Goal: Transaction & Acquisition: Purchase product/service

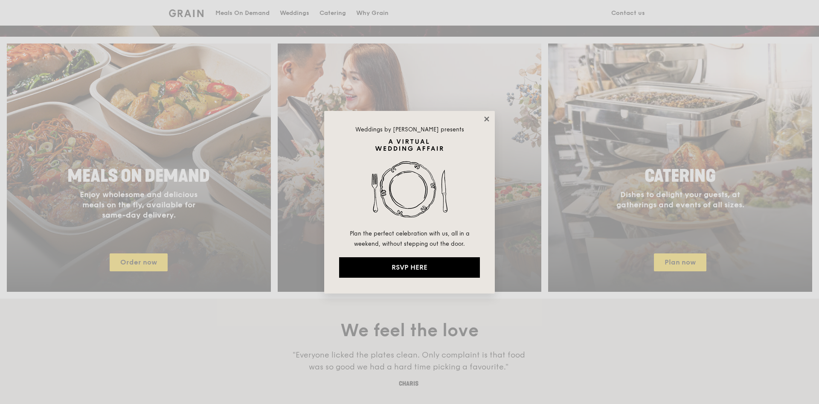
click at [488, 117] on icon at bounding box center [486, 118] width 5 height 5
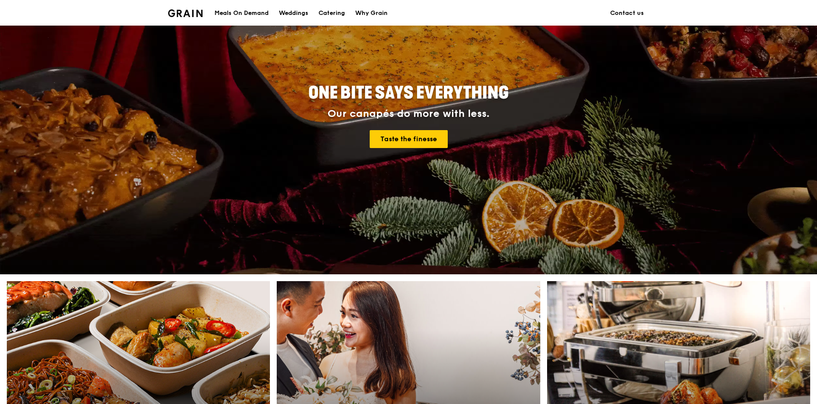
scroll to position [64, 0]
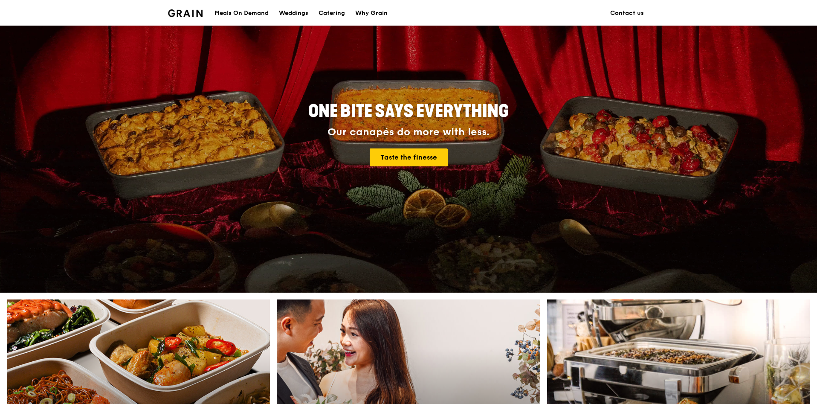
click at [259, 15] on div "Meals On Demand" at bounding box center [242, 13] width 54 height 26
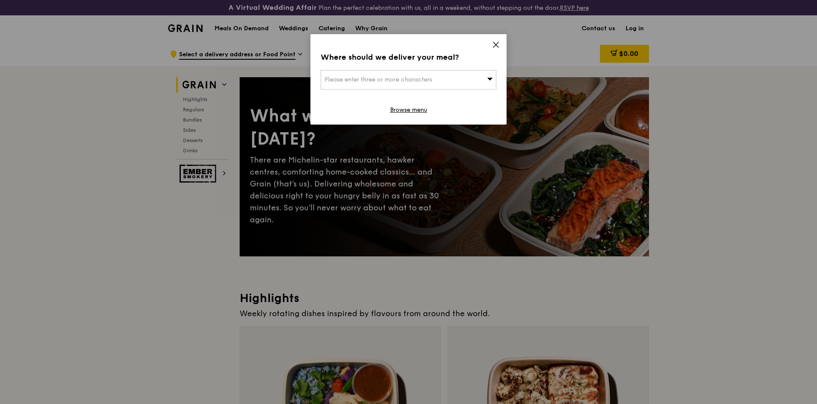
click at [380, 78] on span "Please enter three or more characters" at bounding box center [379, 79] width 108 height 7
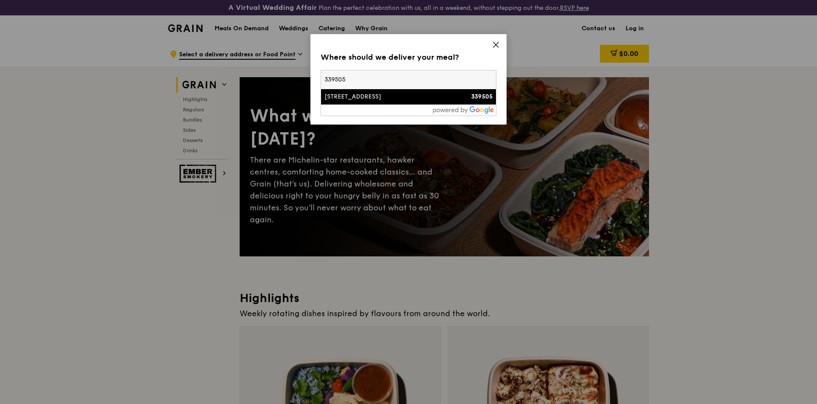
type input "339505"
click at [367, 96] on div "[STREET_ADDRESS]" at bounding box center [388, 97] width 126 height 9
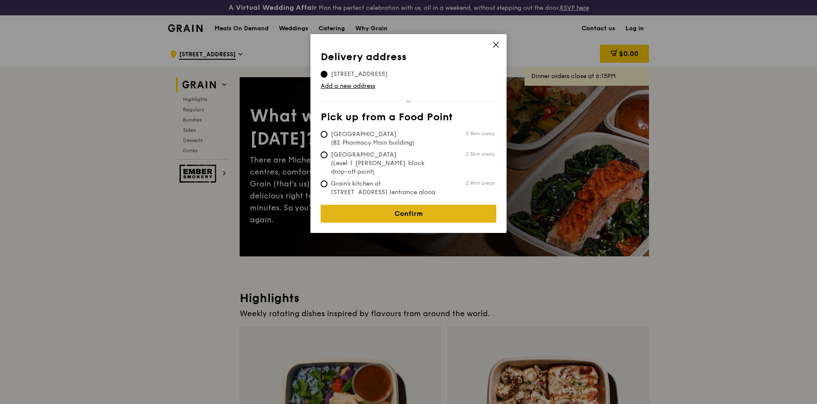
click at [413, 209] on link "Confirm" at bounding box center [409, 214] width 176 height 18
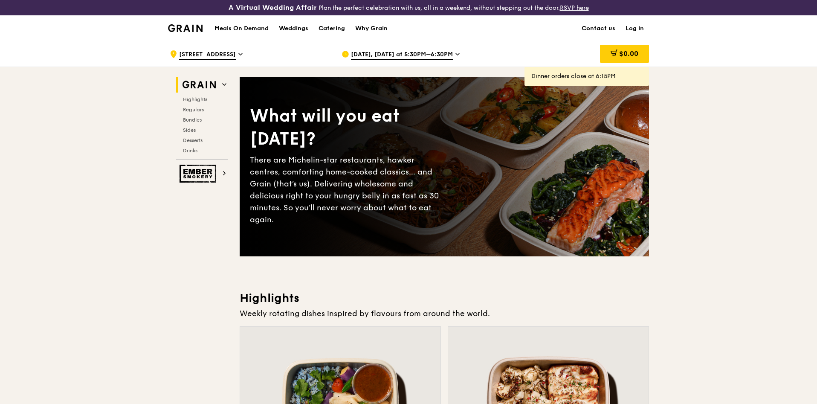
click at [245, 29] on h1 "Meals On Demand" at bounding box center [242, 28] width 54 height 9
click at [191, 108] on span "Regulars" at bounding box center [194, 110] width 23 height 6
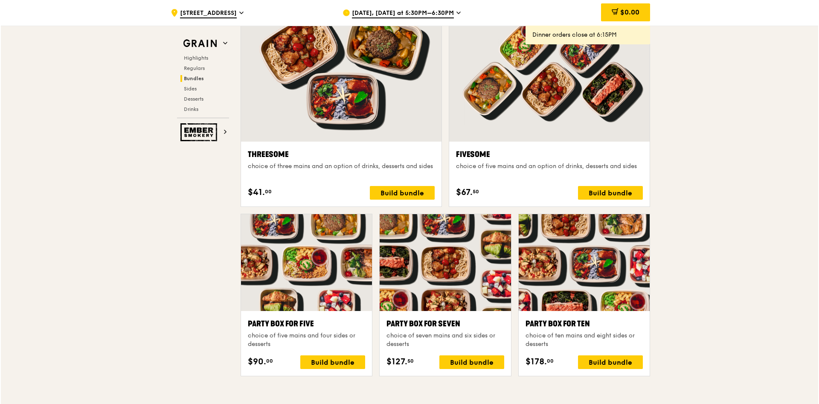
scroll to position [1545, 0]
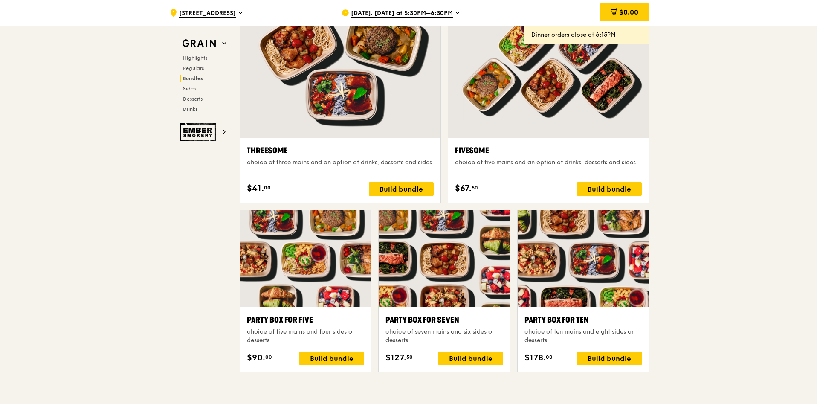
click at [574, 247] on div at bounding box center [583, 258] width 131 height 97
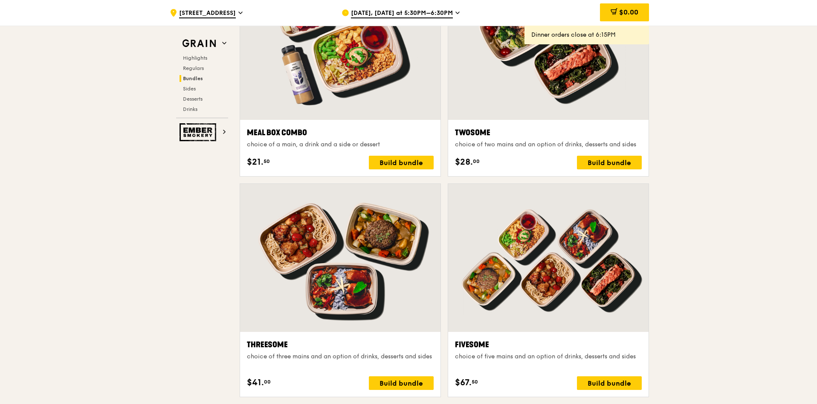
scroll to position [1225, 0]
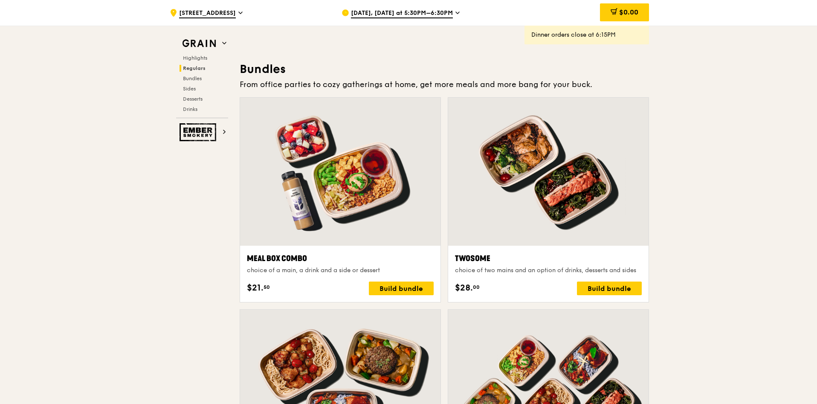
click at [424, 10] on span "[DATE], [DATE] at 5:30PM–6:30PM" at bounding box center [402, 13] width 102 height 9
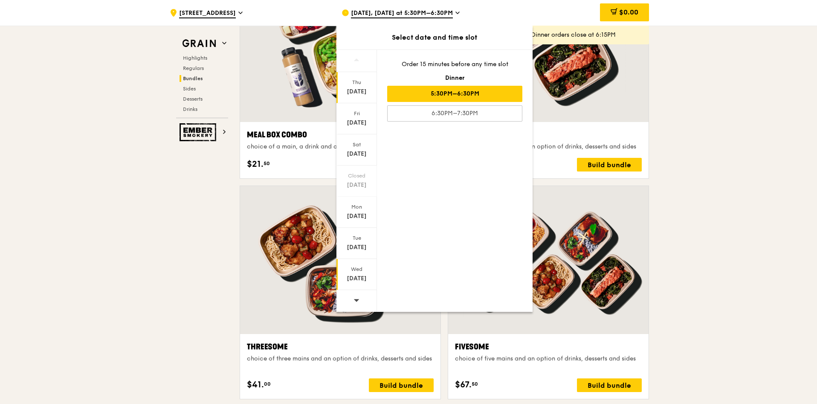
scroll to position [1353, 0]
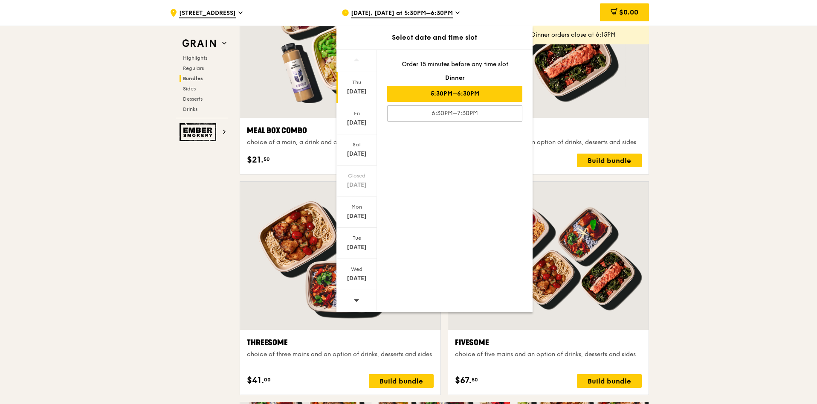
click at [355, 297] on icon at bounding box center [357, 300] width 6 height 6
click at [356, 207] on div "Mon" at bounding box center [357, 206] width 38 height 7
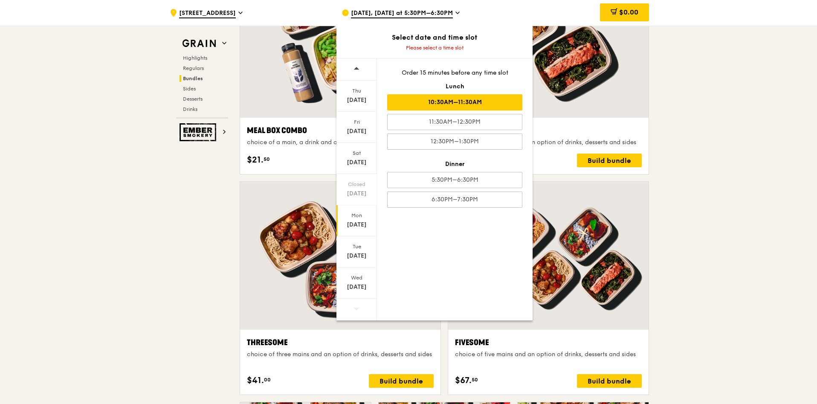
click at [459, 105] on div "10:30AM–11:30AM" at bounding box center [454, 102] width 135 height 16
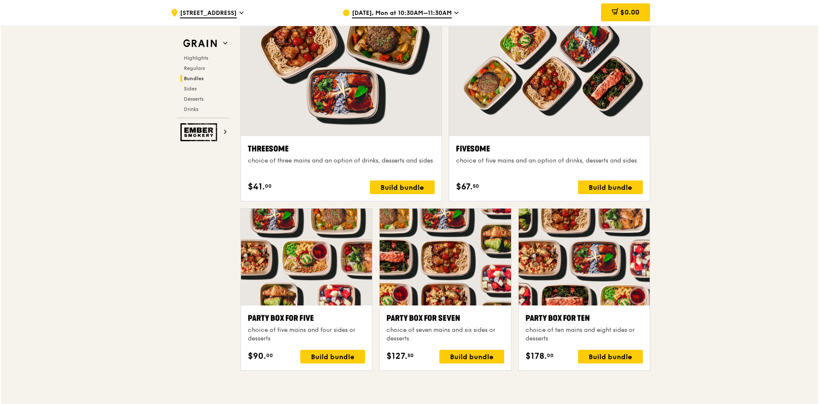
scroll to position [1609, 0]
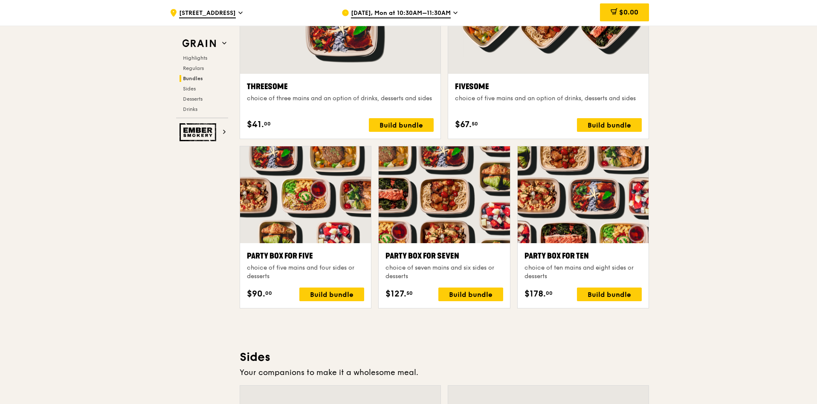
click at [599, 175] on div at bounding box center [583, 194] width 131 height 97
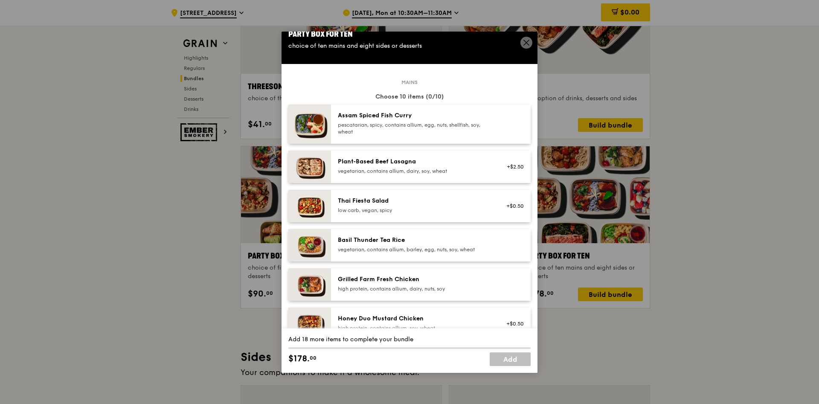
scroll to position [0, 0]
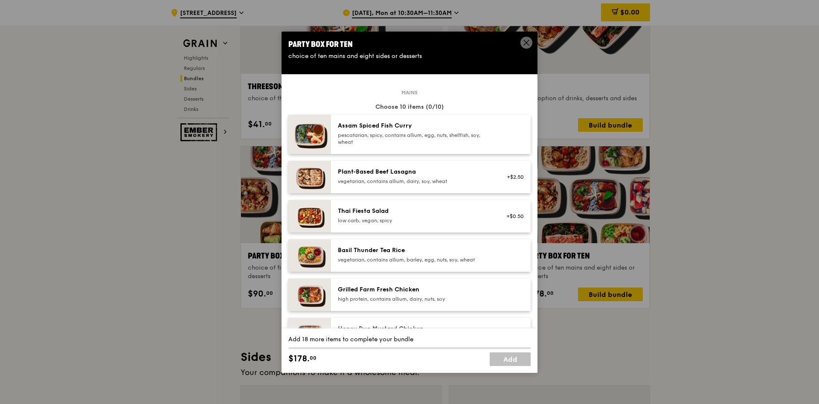
click at [439, 128] on div "Assam Spiced Fish Curry" at bounding box center [414, 126] width 153 height 9
click at [404, 213] on div "Thai Fiesta Salad" at bounding box center [414, 211] width 153 height 9
click at [416, 252] on div "Basil Thunder Tea Rice" at bounding box center [414, 250] width 153 height 9
click at [409, 286] on div "Grilled Farm Fresh Chicken" at bounding box center [414, 289] width 153 height 9
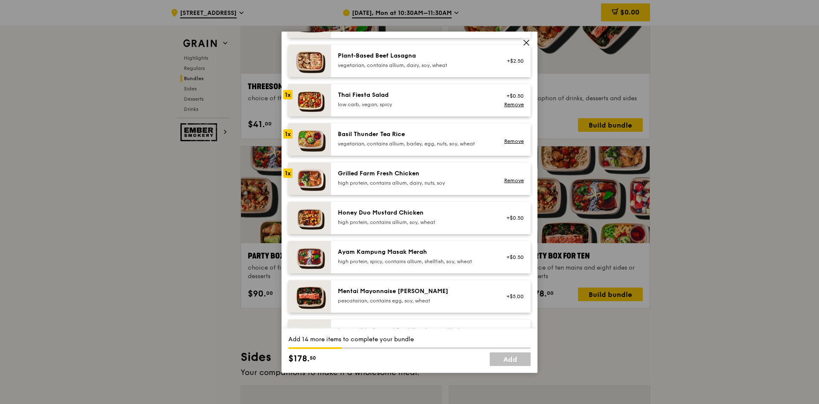
scroll to position [128, 0]
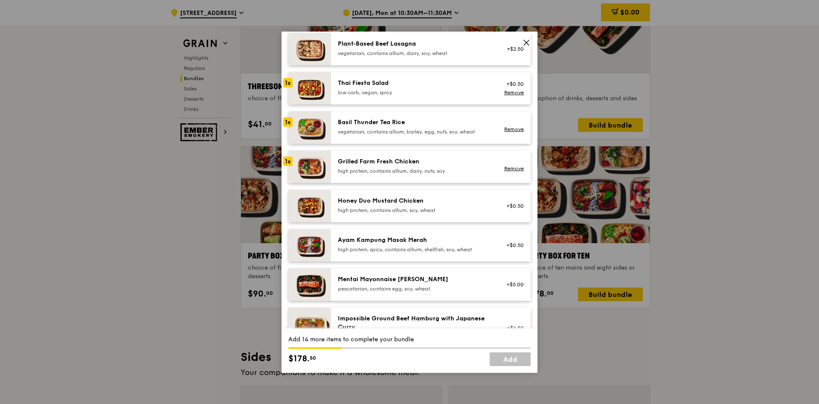
click at [417, 205] on div "Honey Duo Mustard Chicken high protein, contains allium, soy, wheat" at bounding box center [414, 205] width 153 height 17
click at [420, 230] on div "Ayam Kampung Masak Merah high protein, spicy, contains allium, shellfish, soy, …" at bounding box center [431, 245] width 200 height 32
click at [410, 277] on div "Mentai Mayonnaise [PERSON_NAME]" at bounding box center [414, 279] width 153 height 9
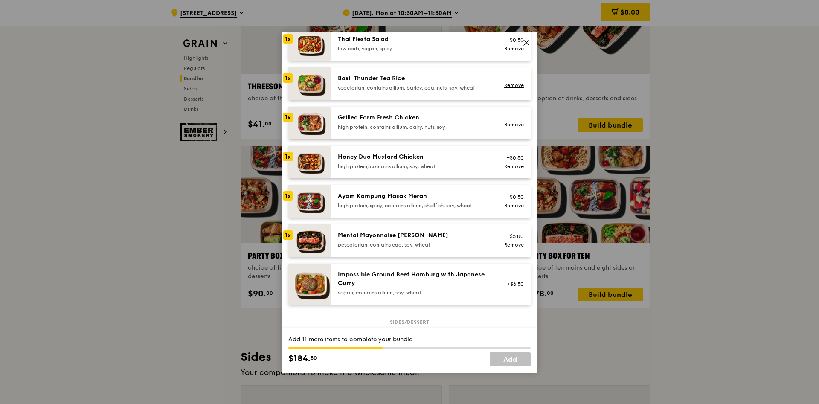
scroll to position [192, 0]
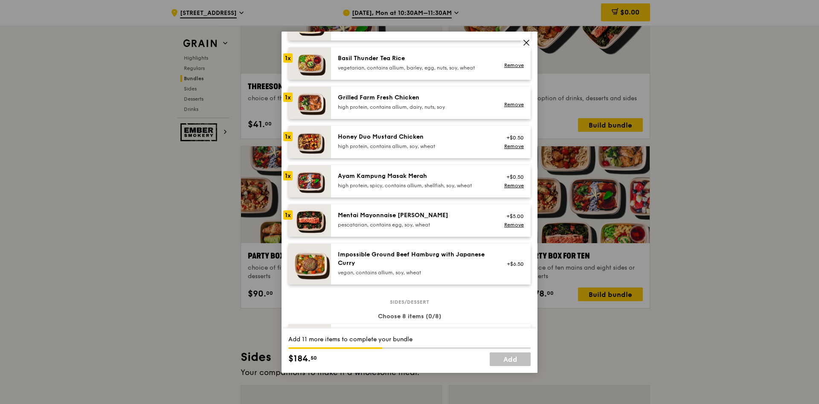
click at [416, 256] on div "Impossible Ground Beef Hamburg with Japanese Curry" at bounding box center [414, 258] width 153 height 17
click at [507, 267] on link "Remove" at bounding box center [514, 270] width 20 height 6
click at [440, 219] on div "Mentai Mayonnaise [PERSON_NAME] pescatarian, contains egg, soy, wheat" at bounding box center [414, 219] width 153 height 17
click at [445, 184] on div "high protein, spicy, contains allium, shellfish, soy, wheat" at bounding box center [414, 185] width 153 height 7
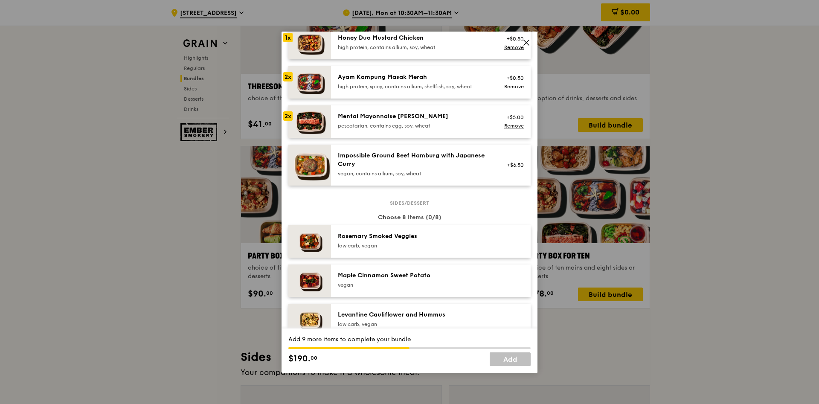
scroll to position [320, 0]
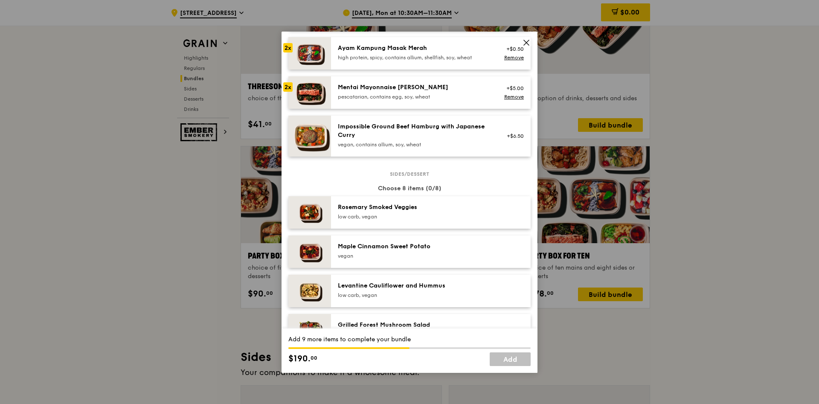
click at [366, 215] on div "low carb, vegan" at bounding box center [414, 216] width 153 height 7
click at [379, 245] on div "Maple Cinnamon Sweet Potato" at bounding box center [414, 246] width 153 height 9
click at [382, 287] on div "Levantine Cauliflower and Hummus" at bounding box center [414, 286] width 153 height 9
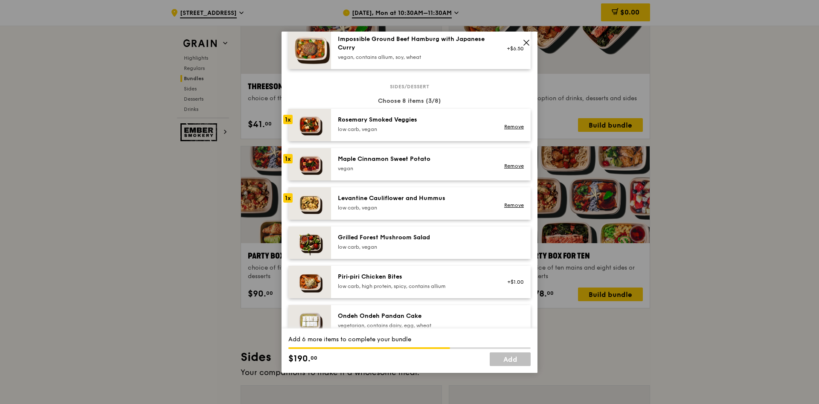
scroll to position [448, 0]
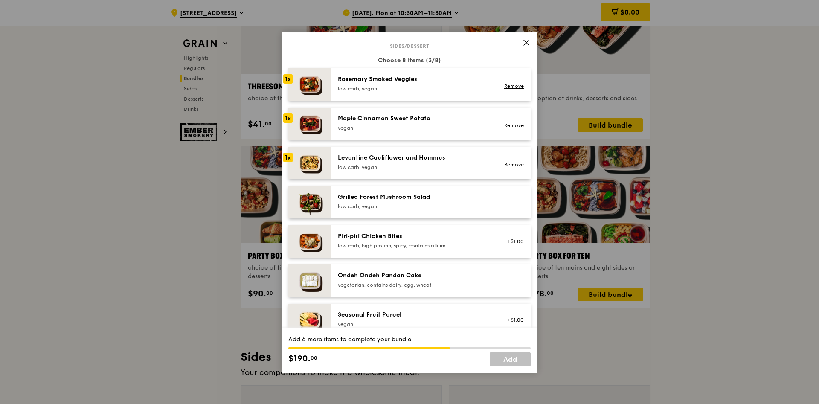
click at [396, 202] on div "Grilled Forest Mushroom Salad low carb, vegan" at bounding box center [414, 201] width 153 height 17
click at [392, 239] on div "Piri‑piri Chicken Bites" at bounding box center [414, 236] width 153 height 9
click at [395, 278] on div "Ondeh Ondeh Pandan Cake" at bounding box center [414, 275] width 153 height 9
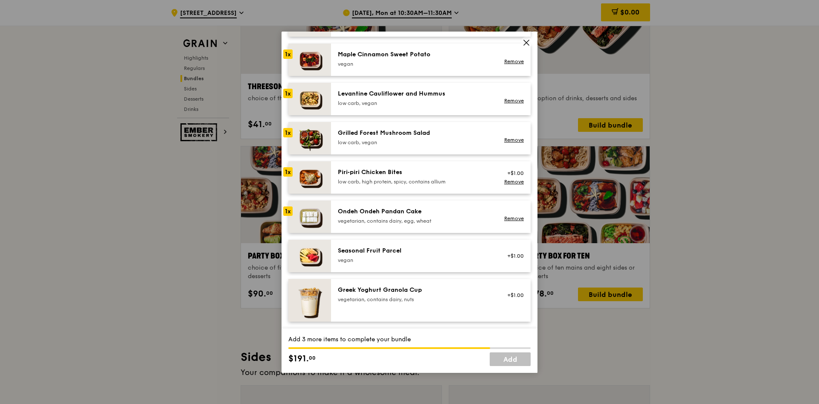
click at [396, 257] on div "vegan" at bounding box center [414, 260] width 153 height 7
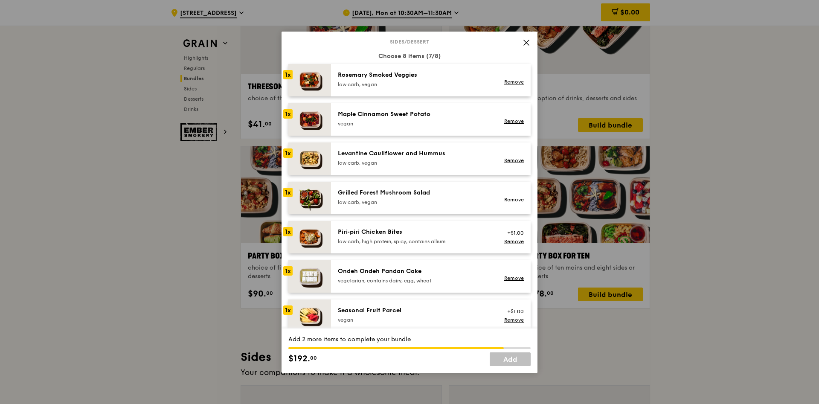
scroll to position [384, 0]
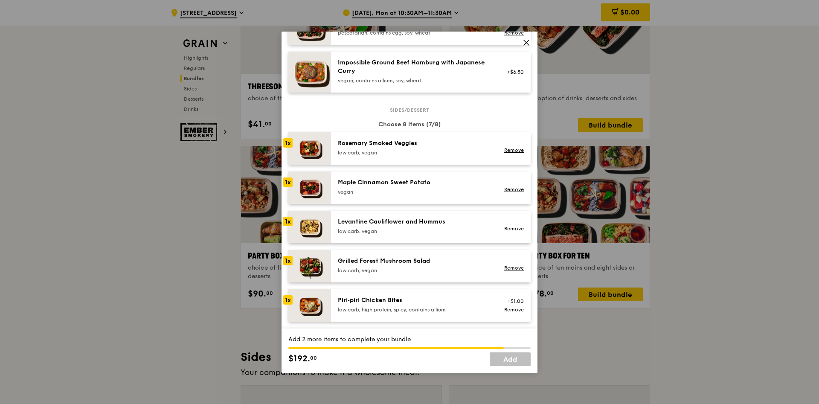
click at [442, 191] on div "vegan" at bounding box center [414, 192] width 153 height 7
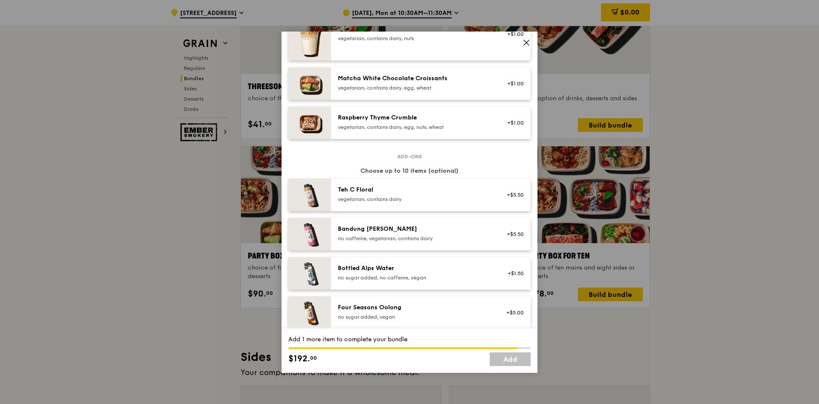
scroll to position [768, 0]
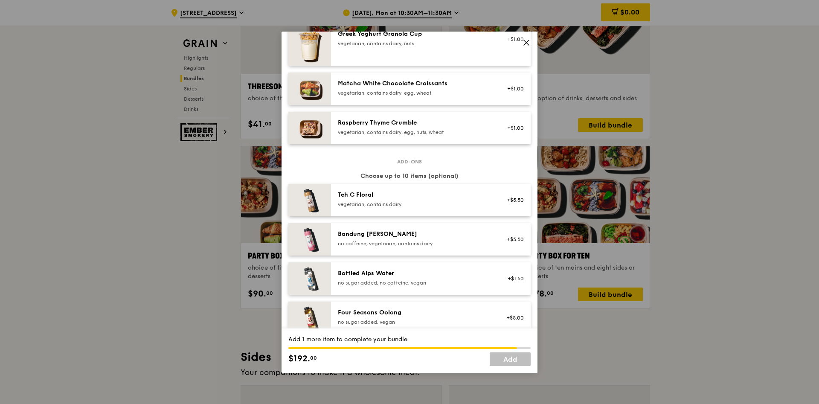
click at [408, 203] on div "vegetarian, contains dairy" at bounding box center [414, 204] width 153 height 7
click at [387, 231] on div "Bandung [PERSON_NAME]" at bounding box center [414, 234] width 153 height 9
click at [388, 253] on div "Bandung [PERSON_NAME] no caffeine, vegetarian, contains dairy +$5.50 Remove" at bounding box center [431, 239] width 200 height 32
click at [387, 269] on div "Bottled Alps Water" at bounding box center [414, 273] width 153 height 9
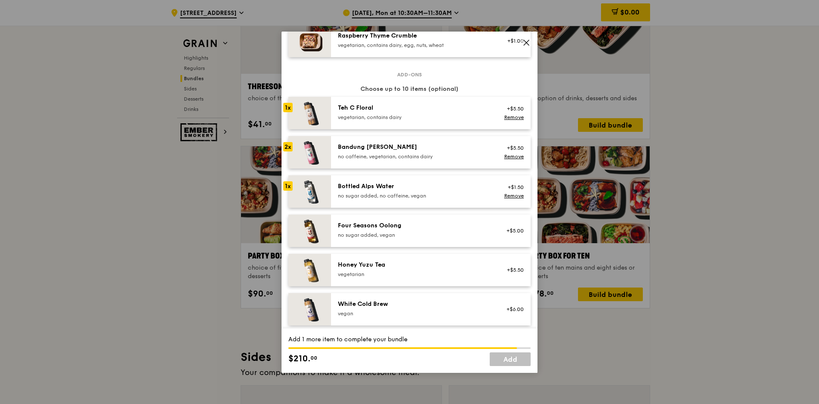
scroll to position [896, 0]
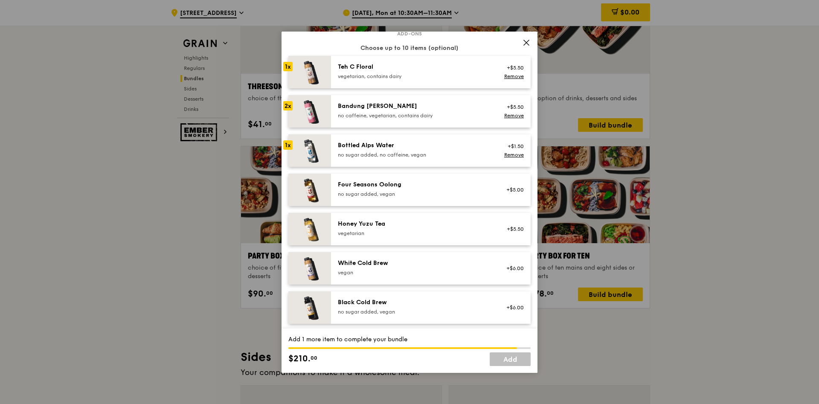
click at [387, 225] on div "Honey Yuzu Tea" at bounding box center [414, 224] width 153 height 9
click at [395, 273] on div "vegan" at bounding box center [414, 272] width 153 height 7
click at [388, 310] on div "no sugar added, vegan" at bounding box center [414, 311] width 153 height 7
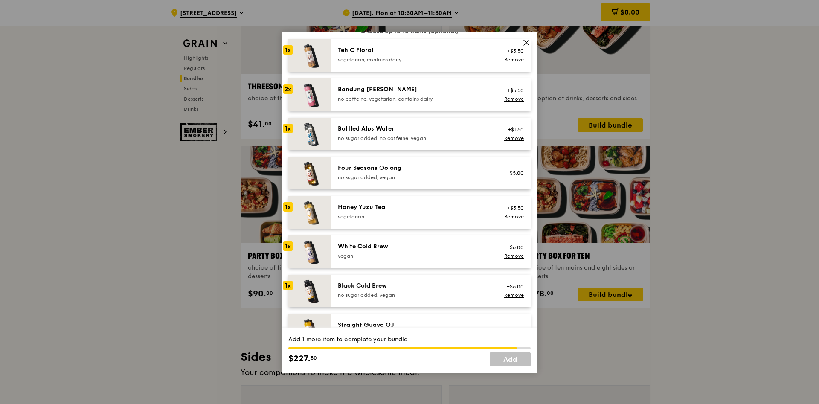
scroll to position [977, 0]
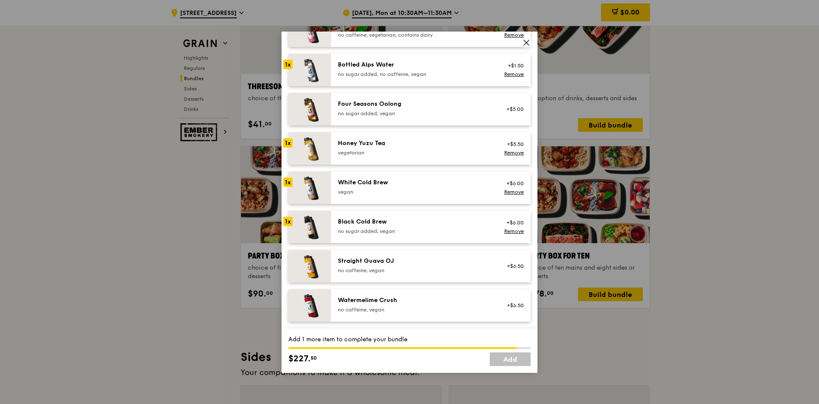
click at [394, 298] on div "Watermelime Crush" at bounding box center [414, 300] width 153 height 9
click at [403, 269] on div "no caffeine, vegan" at bounding box center [414, 270] width 153 height 7
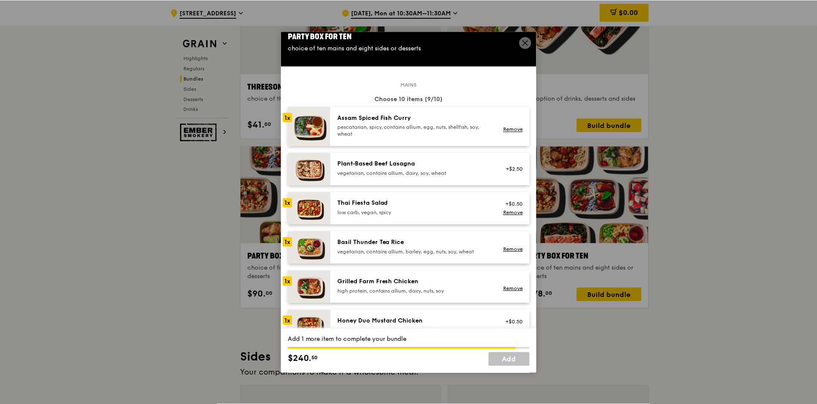
scroll to position [0, 0]
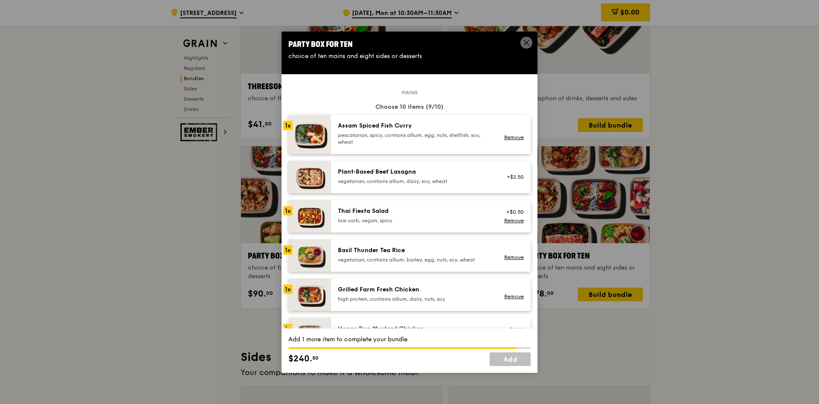
click at [526, 41] on icon at bounding box center [527, 43] width 8 height 8
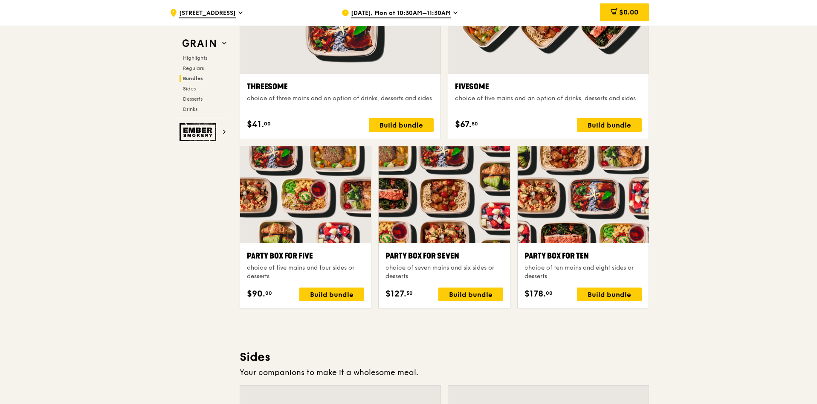
click at [773, 172] on div ".cls-1 { fill: none; stroke: #fff; stroke-linecap: round; stroke-linejoin: roun…" at bounding box center [408, 237] width 817 height 3611
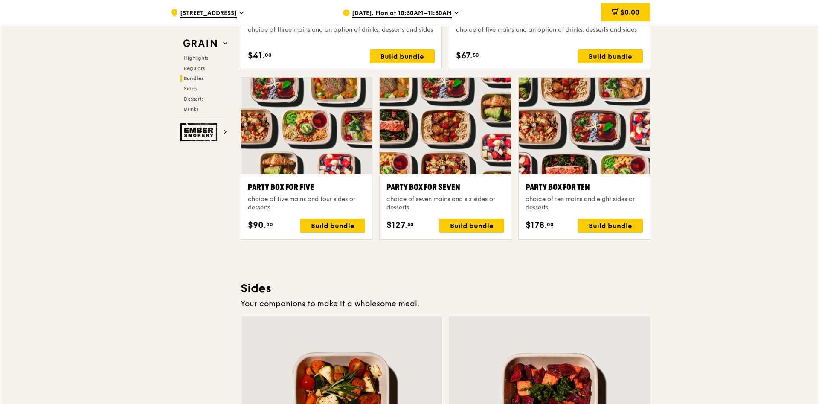
scroll to position [1673, 0]
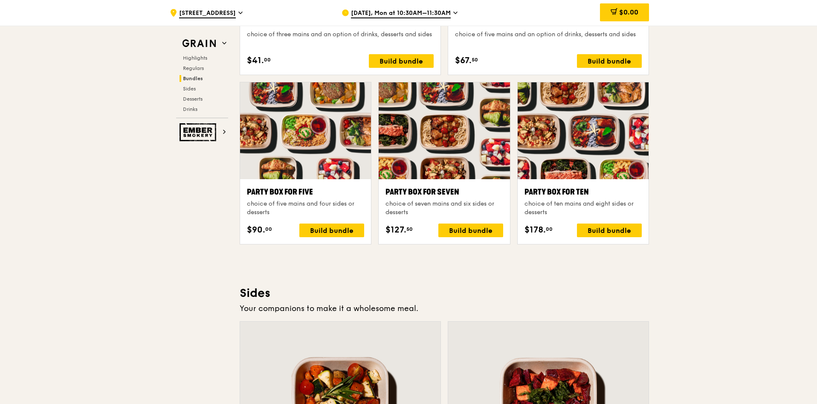
click at [561, 134] on div at bounding box center [583, 130] width 131 height 97
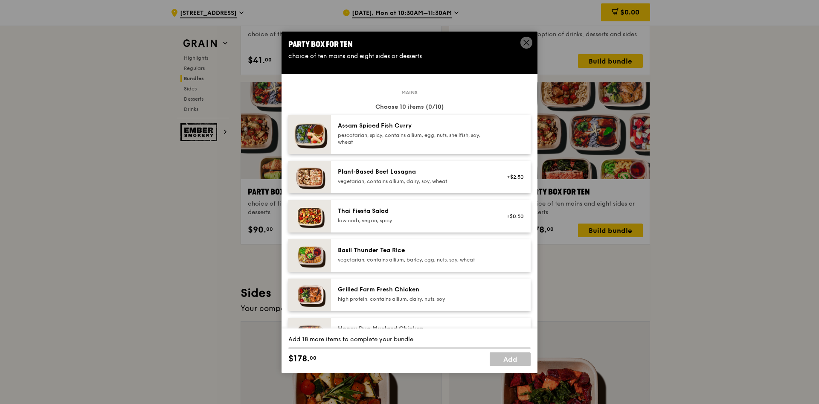
click at [436, 137] on div "pescatarian, spicy, contains allium, egg, nuts, shellfish, soy, wheat" at bounding box center [414, 139] width 153 height 14
click at [420, 212] on div "Thai Fiesta Salad" at bounding box center [414, 211] width 153 height 9
click at [415, 249] on div "Basil Thunder Tea Rice" at bounding box center [414, 250] width 153 height 9
click at [420, 283] on div "Grilled Farm Fresh Chicken high protein, contains allium, dairy, nuts, soy" at bounding box center [431, 295] width 200 height 32
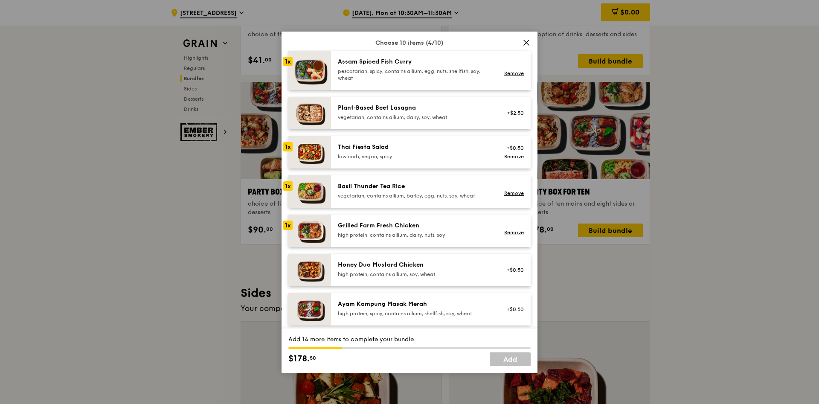
click at [419, 264] on div "Honey Duo Mustard Chicken" at bounding box center [414, 265] width 153 height 9
click at [419, 297] on div "Ayam Kampung Masak Merah high protein, spicy, contains allium, shellfish, soy, …" at bounding box center [431, 309] width 200 height 32
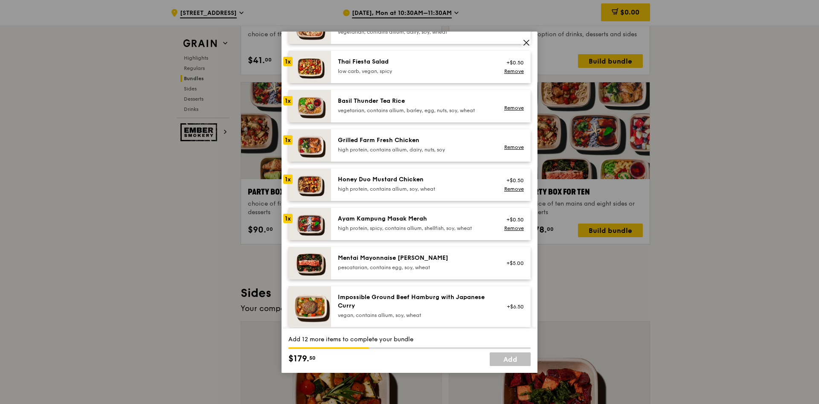
scroll to position [192, 0]
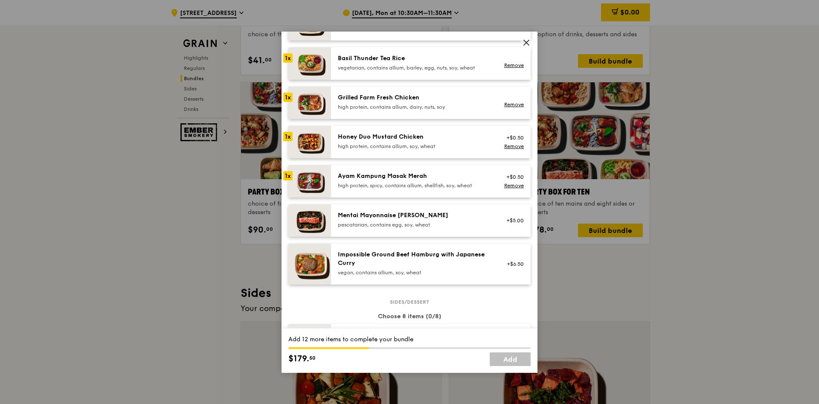
click at [420, 213] on div "Mentai Mayonnaise [PERSON_NAME]" at bounding box center [414, 215] width 153 height 9
click at [418, 211] on div "Mentai Mayonnaise [PERSON_NAME]" at bounding box center [414, 215] width 153 height 9
click at [410, 97] on div "Grilled Farm Fresh Chicken" at bounding box center [414, 97] width 153 height 9
click at [407, 73] on div "Basil Thunder Tea Rice vegetarian, contains allium, barley, egg, nuts, soy, whe…" at bounding box center [431, 63] width 200 height 32
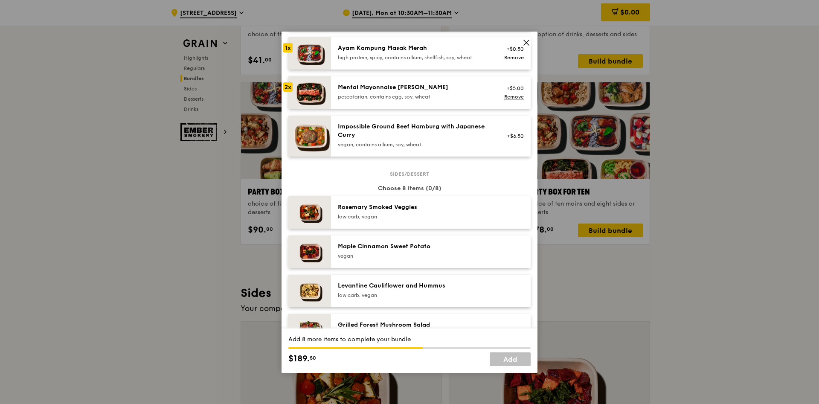
scroll to position [384, 0]
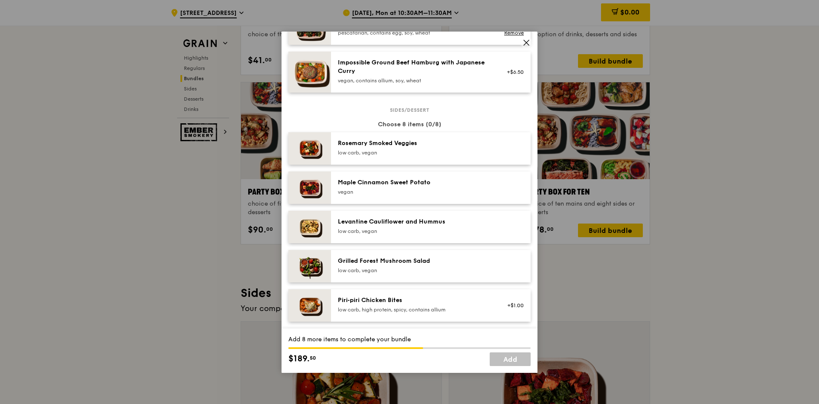
click at [411, 144] on div "Rosemary Smoked Veggies" at bounding box center [414, 143] width 153 height 9
click at [404, 197] on div "Maple Cinnamon Sweet Potato [GEOGRAPHIC_DATA]" at bounding box center [431, 187] width 200 height 32
click at [412, 230] on div "low carb, vegan" at bounding box center [414, 231] width 153 height 7
click at [409, 261] on div "Grilled Forest Mushroom Salad" at bounding box center [414, 261] width 153 height 9
click at [408, 302] on div "Piri‑piri Chicken Bites" at bounding box center [414, 300] width 153 height 9
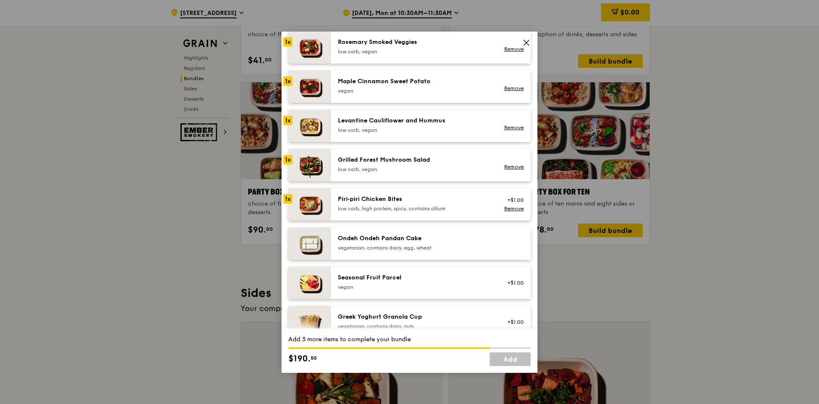
scroll to position [512, 0]
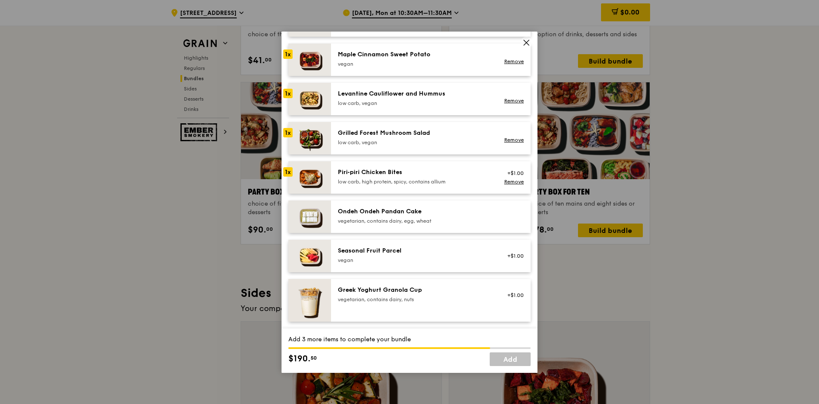
click at [403, 219] on div "vegetarian, contains dairy, egg, wheat" at bounding box center [414, 221] width 153 height 7
click at [399, 257] on div "vegan" at bounding box center [414, 260] width 153 height 7
click at [400, 288] on div "Greek Yoghurt Granola Cup" at bounding box center [414, 290] width 153 height 9
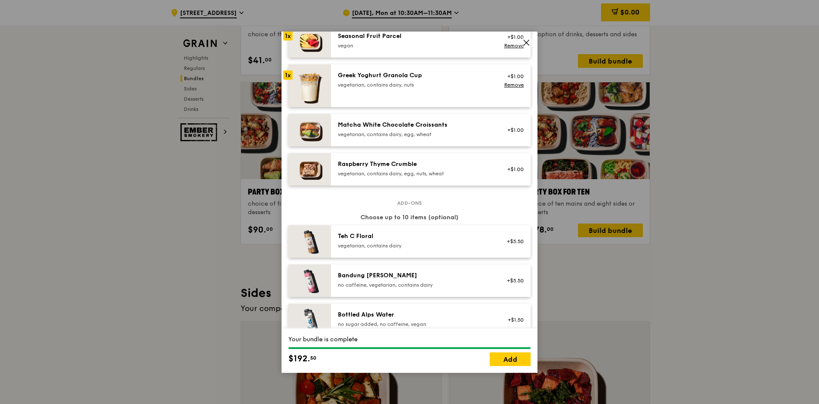
scroll to position [768, 0]
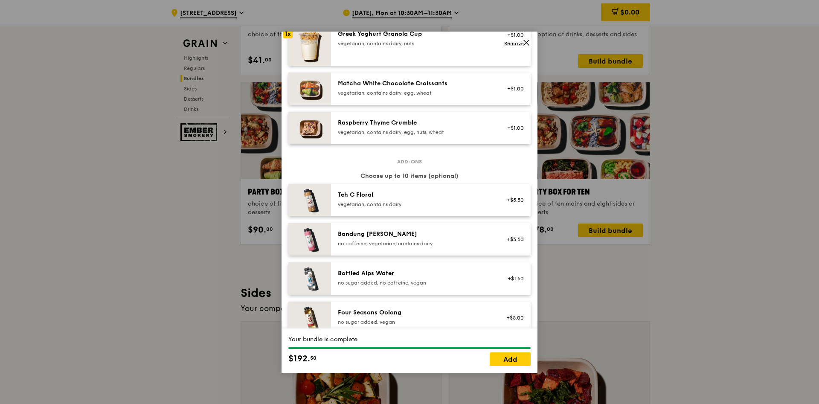
click at [393, 197] on div "Teh C Floral" at bounding box center [414, 195] width 153 height 9
click at [392, 246] on div "no caffeine, vegetarian, contains dairy" at bounding box center [414, 243] width 153 height 7
click at [400, 278] on div "Bottled Alps Water no sugar added, no caffeine, vegan" at bounding box center [414, 277] width 153 height 17
click at [393, 308] on div "Four Seasons Oolong no sugar added, vegan +$5.00" at bounding box center [431, 318] width 200 height 32
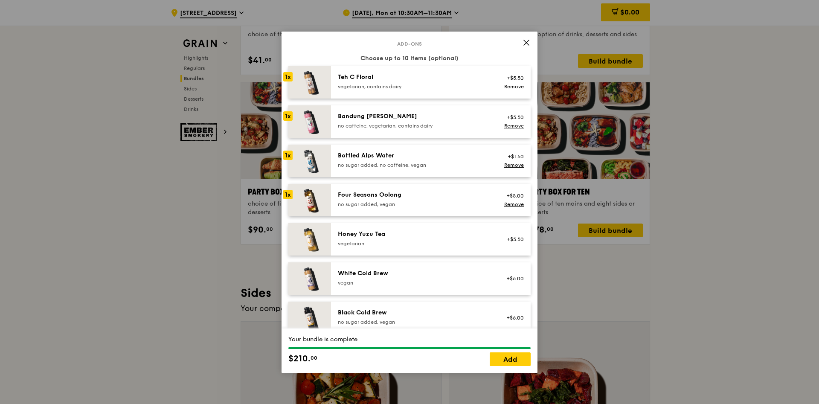
scroll to position [896, 0]
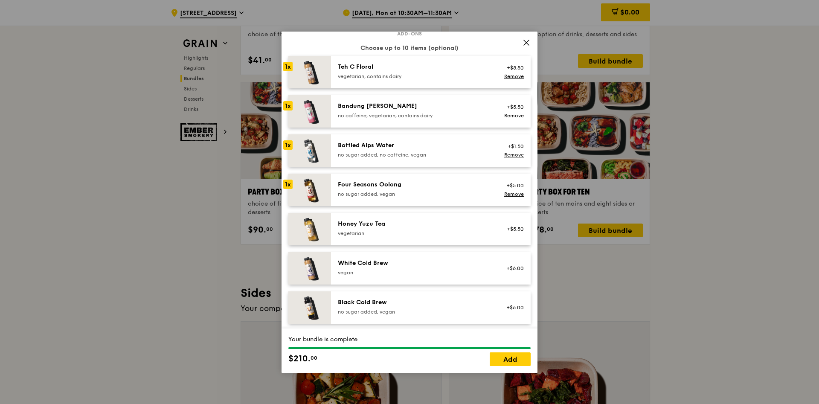
click at [389, 222] on div "Honey Yuzu Tea" at bounding box center [414, 224] width 153 height 9
click at [391, 264] on div "White Cold Brew" at bounding box center [414, 263] width 153 height 9
click at [401, 311] on div "no sugar added, vegan" at bounding box center [414, 311] width 153 height 7
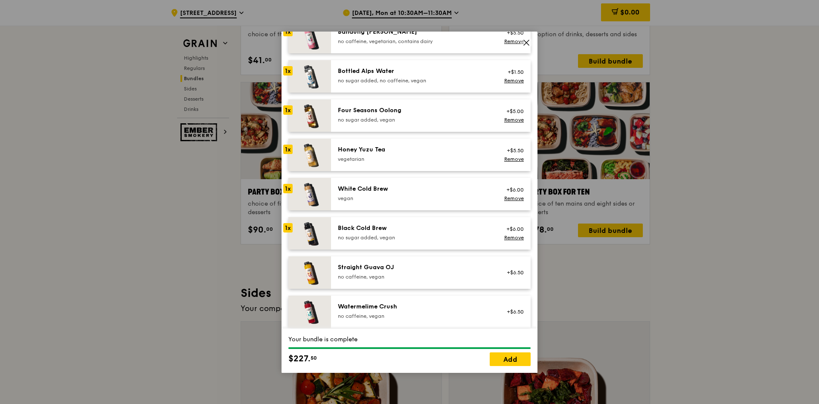
scroll to position [977, 0]
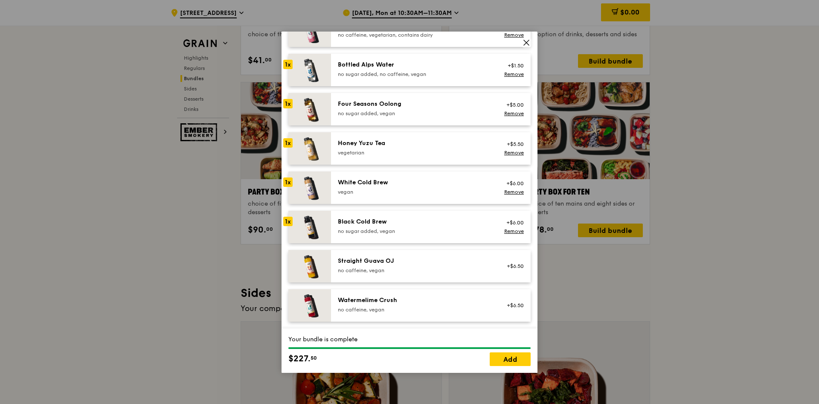
click at [387, 261] on div "Straight Guava OJ" at bounding box center [414, 261] width 153 height 9
click at [382, 296] on div "Watermelime Crush" at bounding box center [414, 300] width 153 height 9
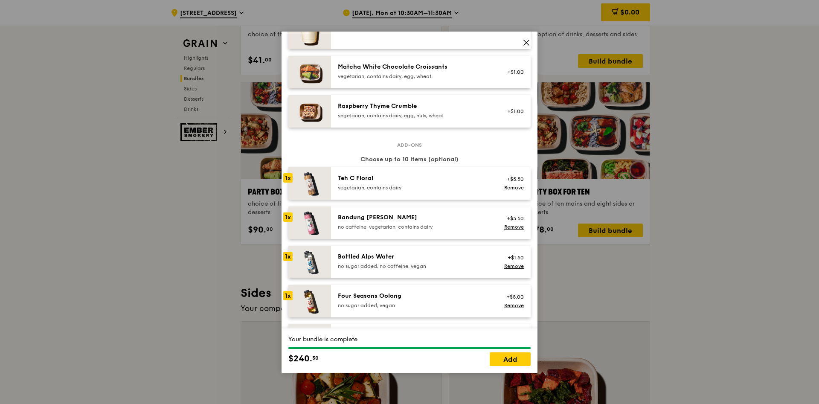
click at [525, 44] on icon at bounding box center [526, 42] width 5 height 5
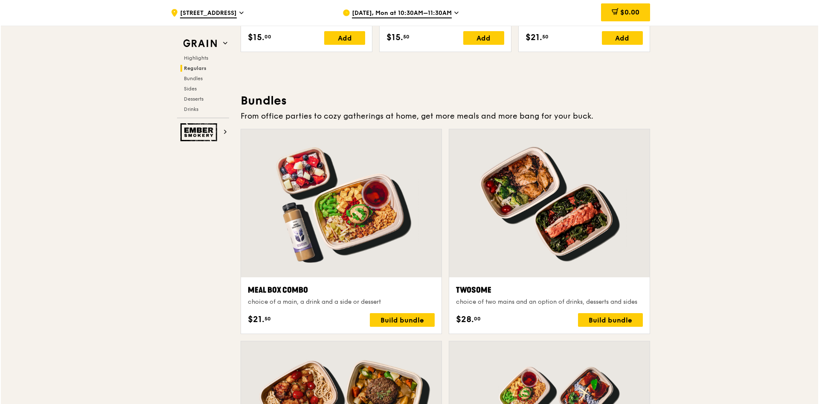
scroll to position [1225, 0]
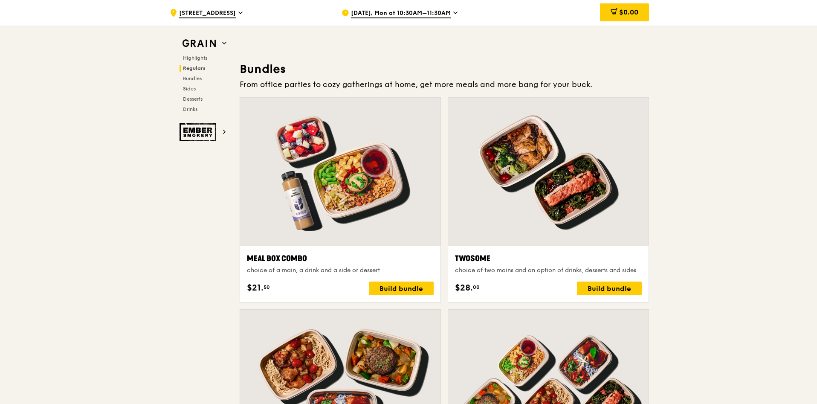
click at [338, 209] on div at bounding box center [340, 172] width 201 height 148
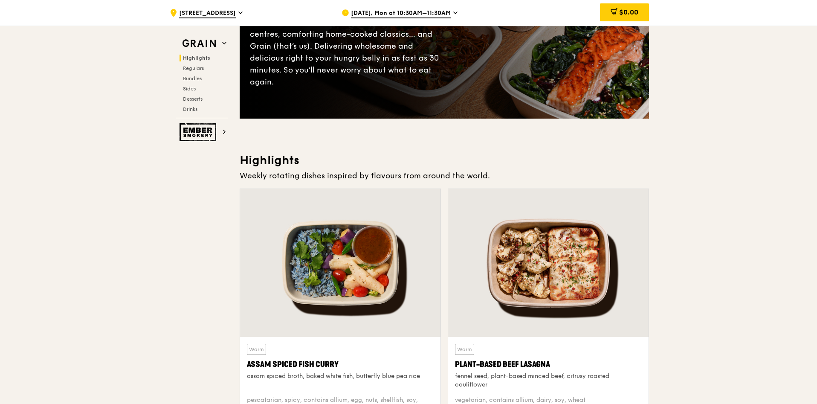
scroll to position [73, 0]
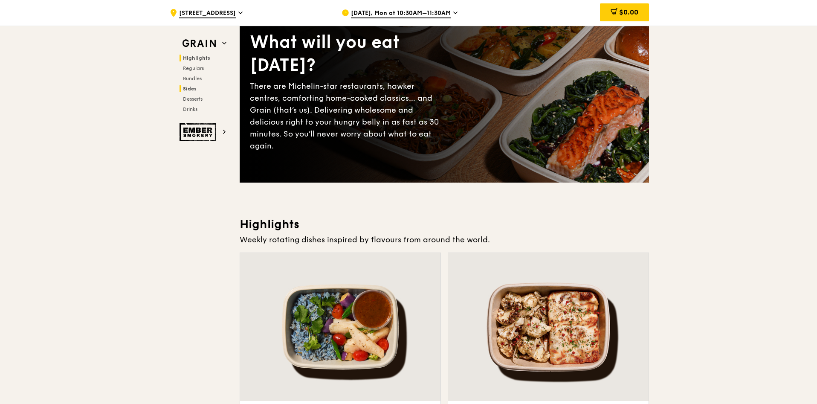
click at [186, 89] on span "Sides" at bounding box center [190, 89] width 14 height 6
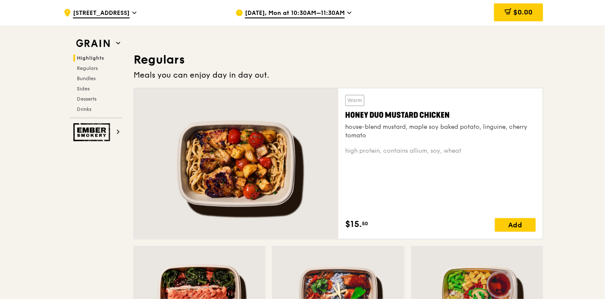
scroll to position [553, 0]
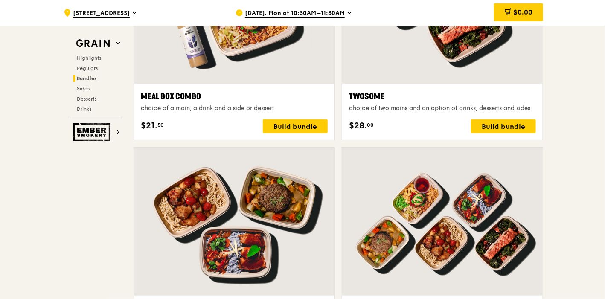
scroll to position [1406, 0]
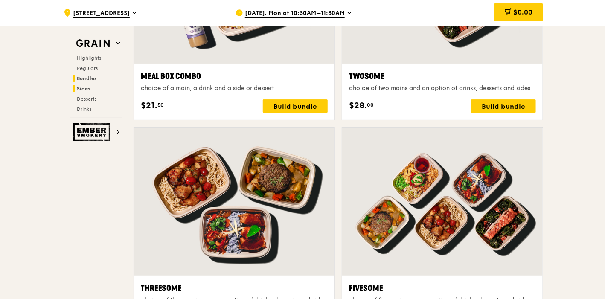
click at [83, 89] on span "Sides" at bounding box center [84, 89] width 14 height 6
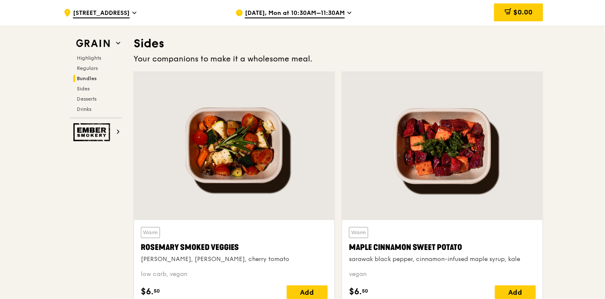
scroll to position [1921, 0]
drag, startPoint x: 144, startPoint y: 244, endPoint x: 241, endPoint y: 247, distance: 97.8
click at [241, 247] on div "Rosemary Smoked Veggies" at bounding box center [234, 248] width 187 height 12
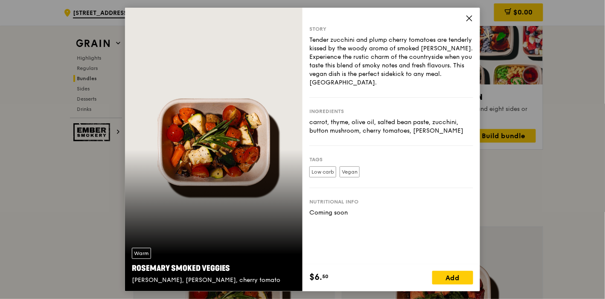
scroll to position [1826, 0]
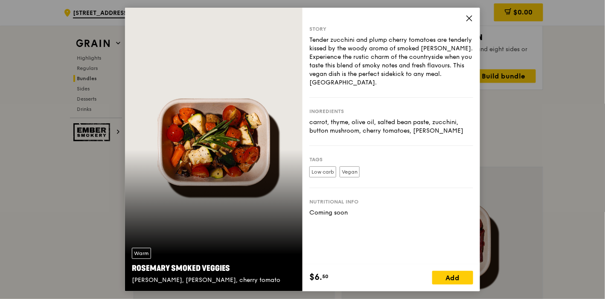
drag, startPoint x: 235, startPoint y: 268, endPoint x: 123, endPoint y: 265, distance: 112.2
click at [123, 265] on div "Warm [PERSON_NAME] Smoked Veggies [PERSON_NAME], cherry tomato Story Tender zuc…" at bounding box center [302, 149] width 605 height 299
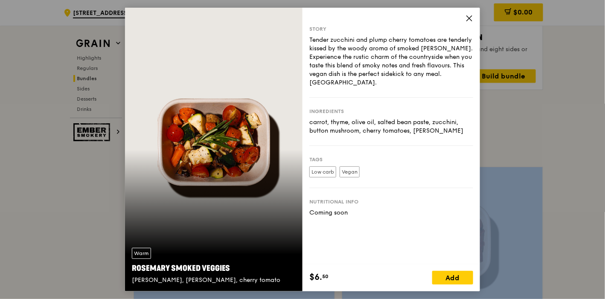
drag, startPoint x: 142, startPoint y: 270, endPoint x: 94, endPoint y: 241, distance: 57.1
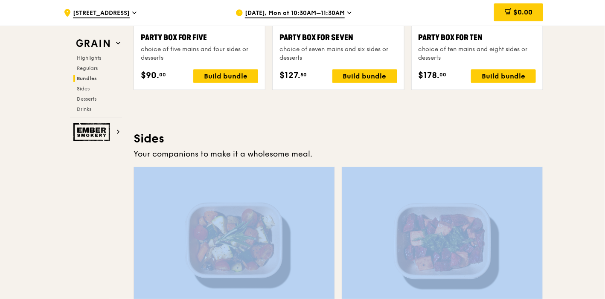
click at [103, 235] on div "Grain Highlights Regulars Bundles Sides Desserts Drinks Ember Smokery What will…" at bounding box center [302, 30] width 481 height 3581
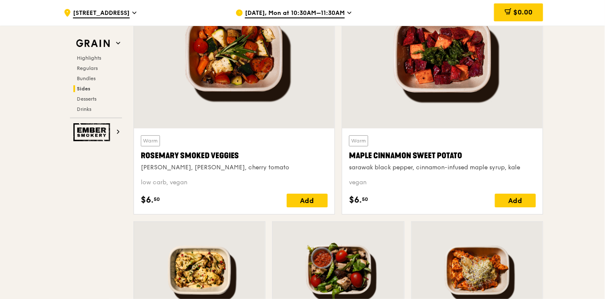
scroll to position [2016, 0]
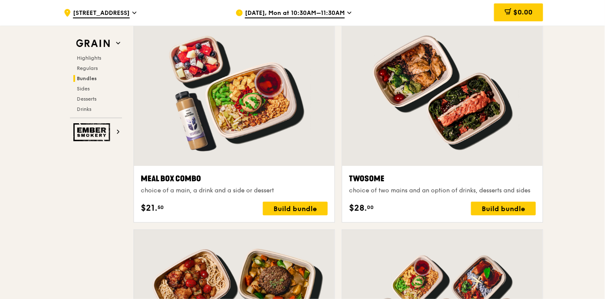
scroll to position [1258, 0]
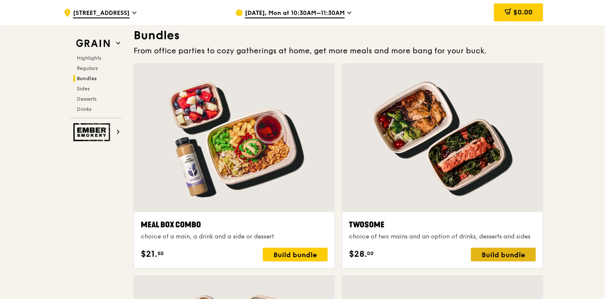
click at [504, 253] on div "Build bundle" at bounding box center [503, 255] width 65 height 14
drag, startPoint x: 96, startPoint y: 55, endPoint x: 125, endPoint y: 86, distance: 42.5
click at [96, 55] on span "Highlights" at bounding box center [89, 58] width 24 height 6
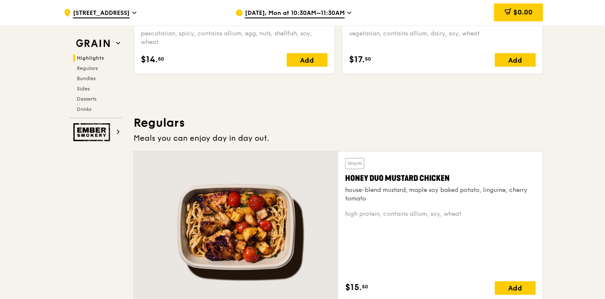
scroll to position [540, 0]
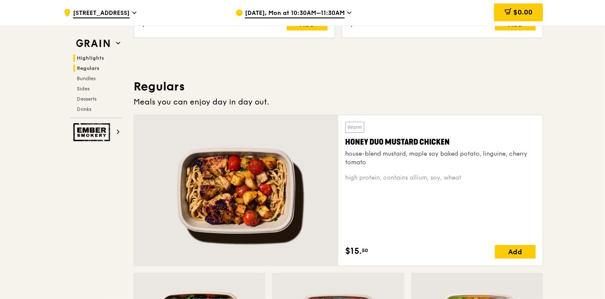
click at [94, 65] on span "Regulars" at bounding box center [88, 68] width 23 height 6
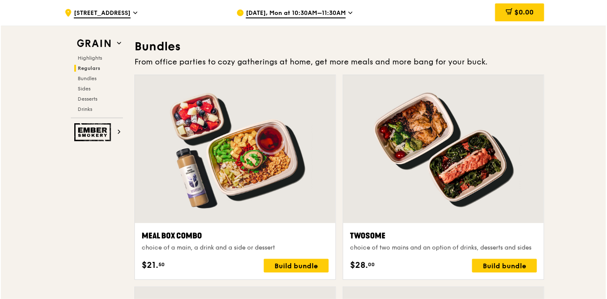
scroll to position [1247, 0]
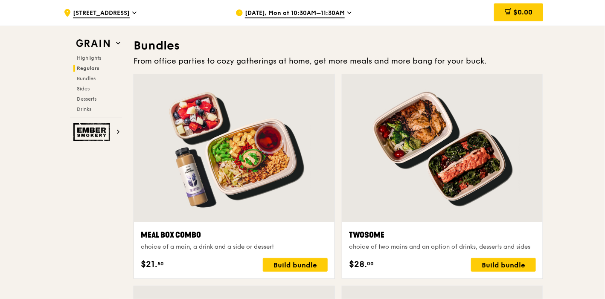
click at [420, 188] on div at bounding box center [442, 148] width 201 height 148
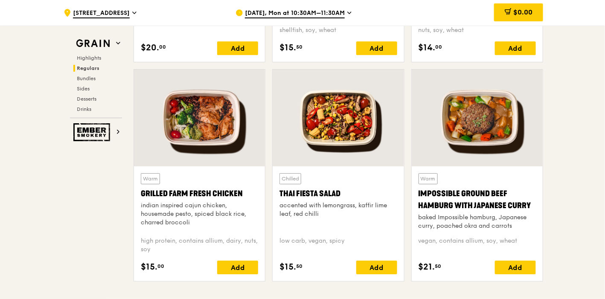
scroll to position [1058, 0]
